Goal: Transaction & Acquisition: Book appointment/travel/reservation

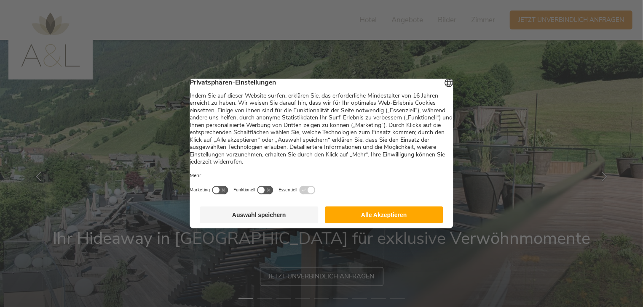
click at [276, 219] on button "Auswahl speichern" at bounding box center [259, 215] width 118 height 17
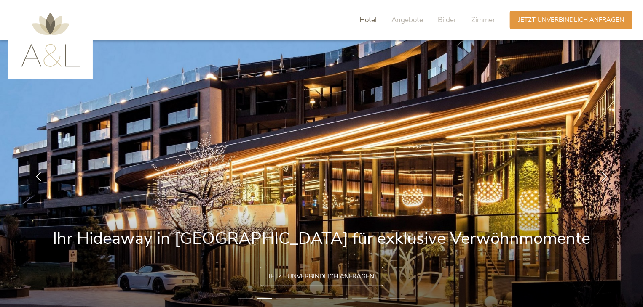
click at [360, 19] on span "Hotel" at bounding box center [367, 20] width 17 height 10
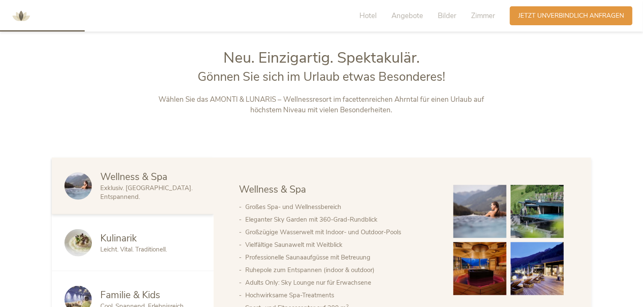
scroll to position [343, 0]
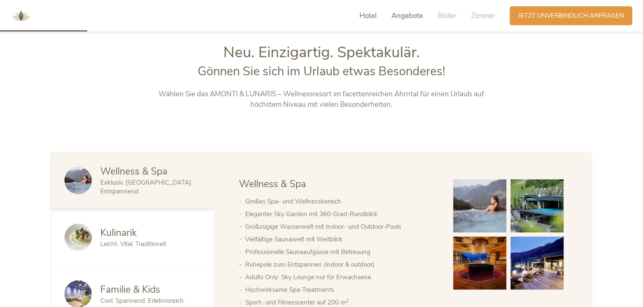
click at [399, 16] on span "Angebote" at bounding box center [407, 16] width 32 height 10
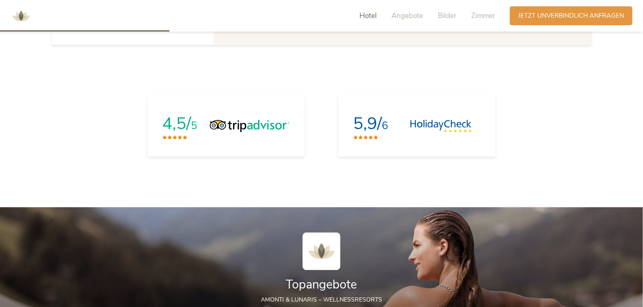
click at [470, 19] on div "Hotel Angebote Bilder Zimmer" at bounding box center [429, 15] width 161 height 19
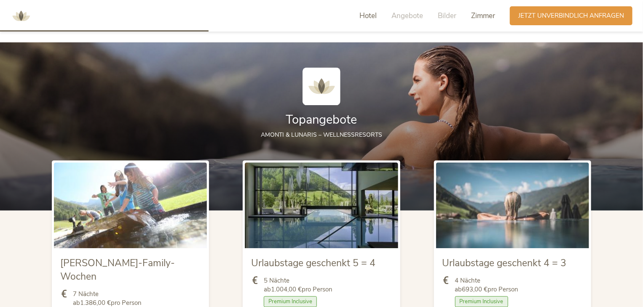
click at [472, 17] on span "Zimmer" at bounding box center [483, 16] width 24 height 10
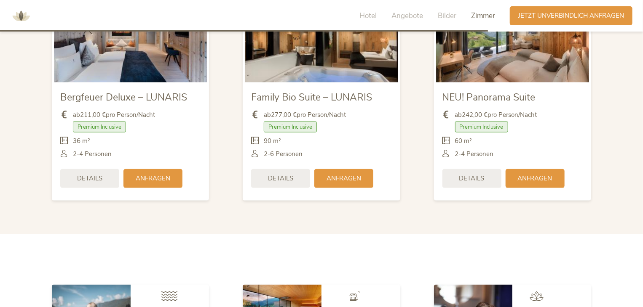
scroll to position [2167, 0]
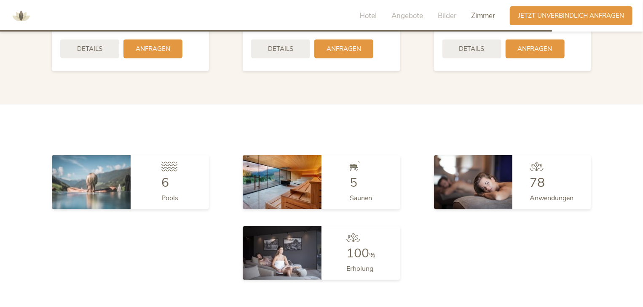
click at [479, 17] on span "Zimmer" at bounding box center [483, 16] width 24 height 10
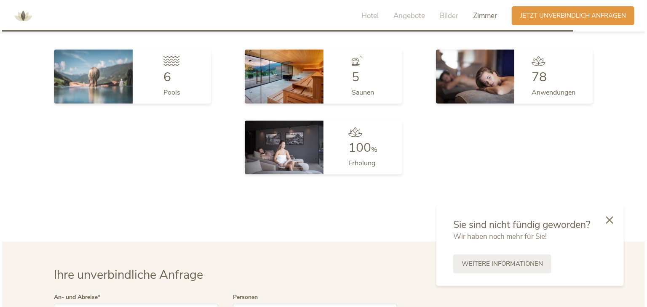
scroll to position [2020, 0]
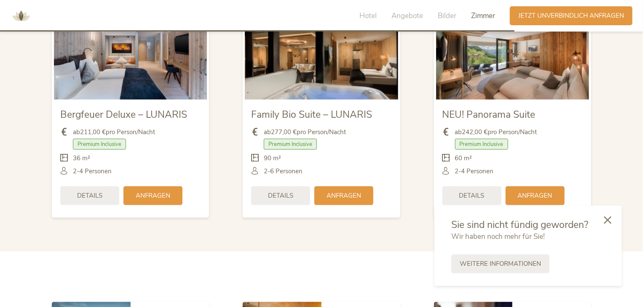
click at [298, 70] on img at bounding box center [321, 57] width 153 height 86
click at [293, 191] on span "Details" at bounding box center [280, 195] width 25 height 9
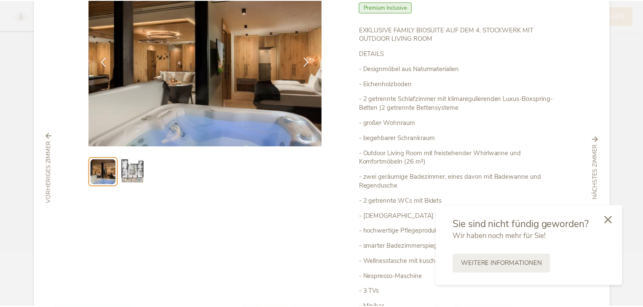
scroll to position [126, 0]
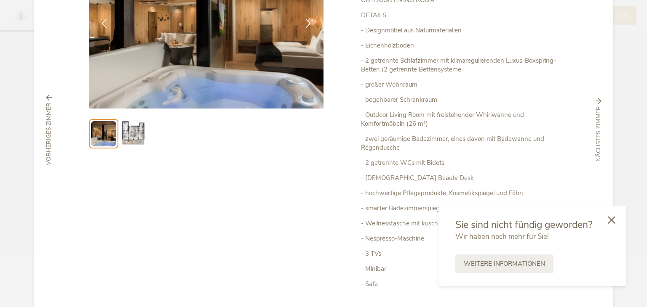
click at [611, 80] on div "Schließen Bergfeuer Deluxe – LUNARIS Premium Inclusive" at bounding box center [323, 153] width 647 height 307
